Goal: Task Accomplishment & Management: Use online tool/utility

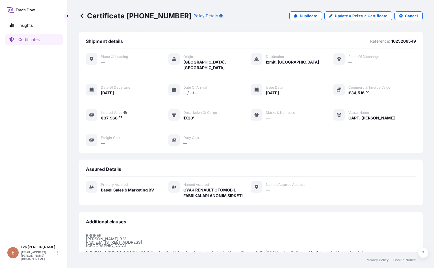
scroll to position [69, 0]
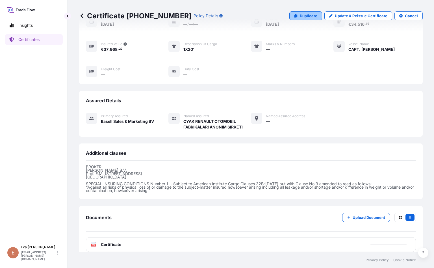
click at [301, 13] on p "Duplicate" at bounding box center [309, 16] width 18 height 6
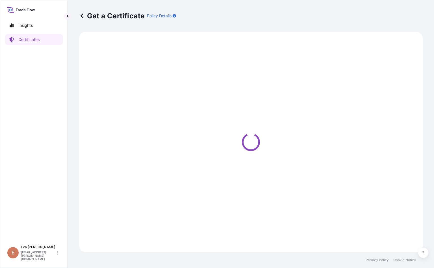
select select "Sea"
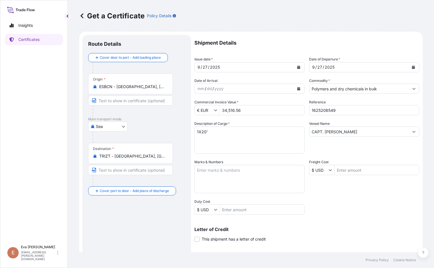
select select "32164"
drag, startPoint x: 244, startPoint y: 110, endPoint x: 194, endPoint y: 97, distance: 51.7
click at [195, 98] on div "Shipment Details Issue date * [DATE] Date of Departure * [DATE] Date of Arrival…" at bounding box center [306, 169] width 225 height 269
type input "36,859.08"
click at [365, 110] on input "1625206549" at bounding box center [364, 110] width 110 height 10
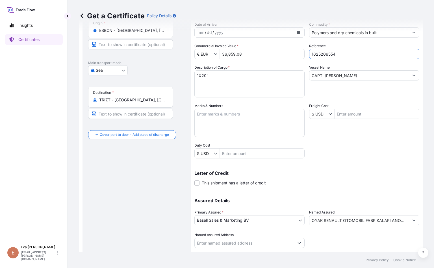
scroll to position [71, 0]
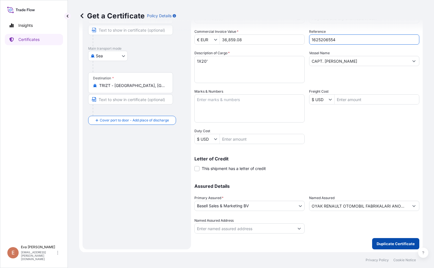
type input "1625206554"
click at [391, 241] on p "Duplicate Certificate" at bounding box center [395, 244] width 38 height 6
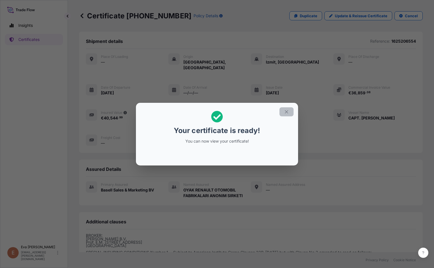
click at [288, 110] on icon "button" at bounding box center [286, 111] width 5 height 5
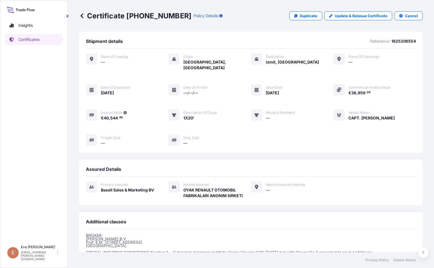
scroll to position [69, 0]
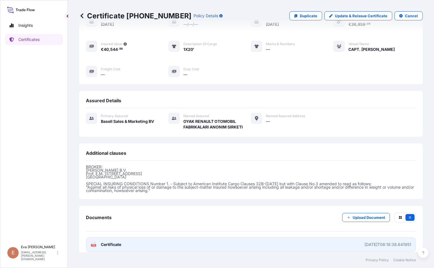
click at [99, 242] on div "PDF Certificate" at bounding box center [106, 245] width 31 height 6
